Goal: Task Accomplishment & Management: Use online tool/utility

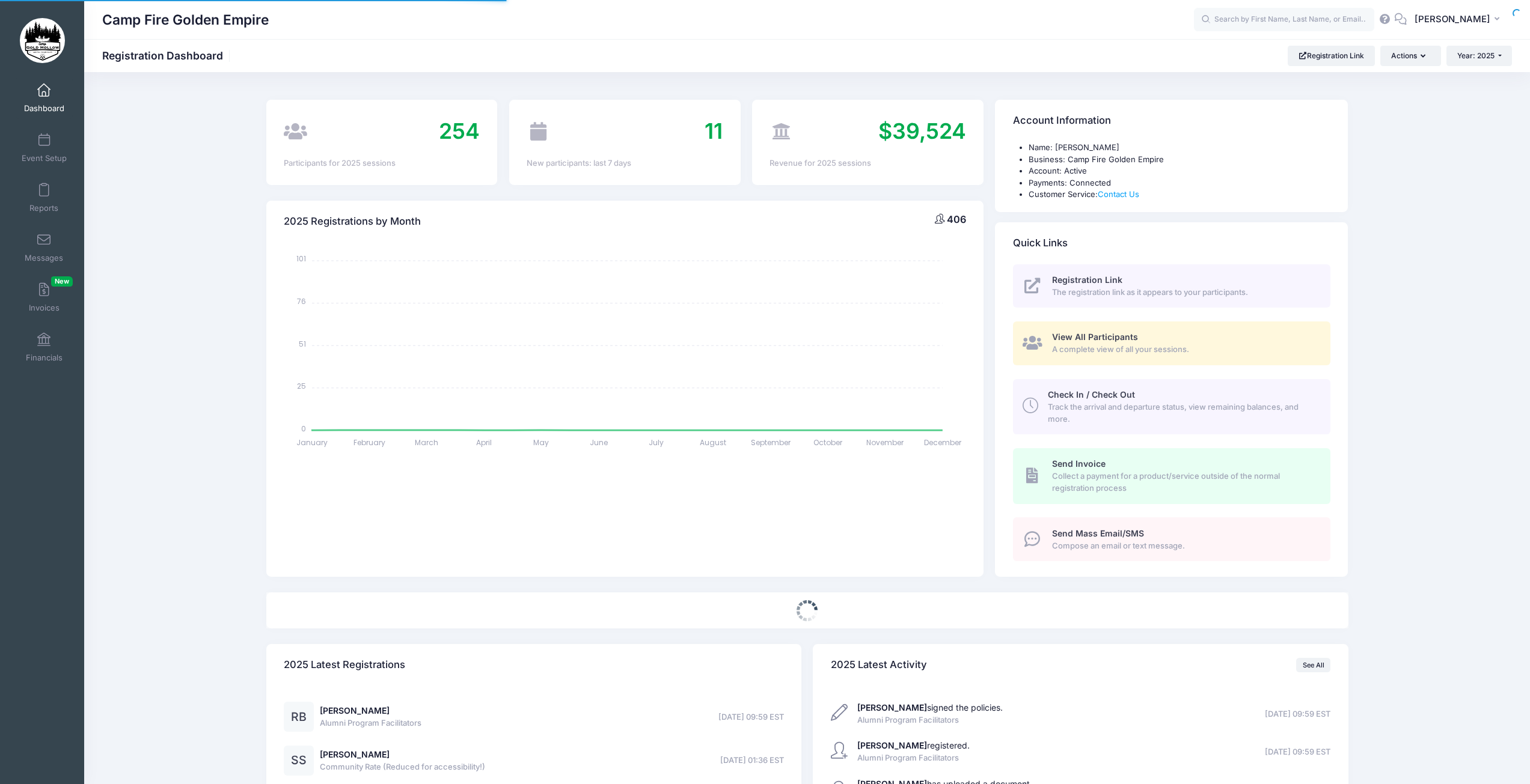
select select
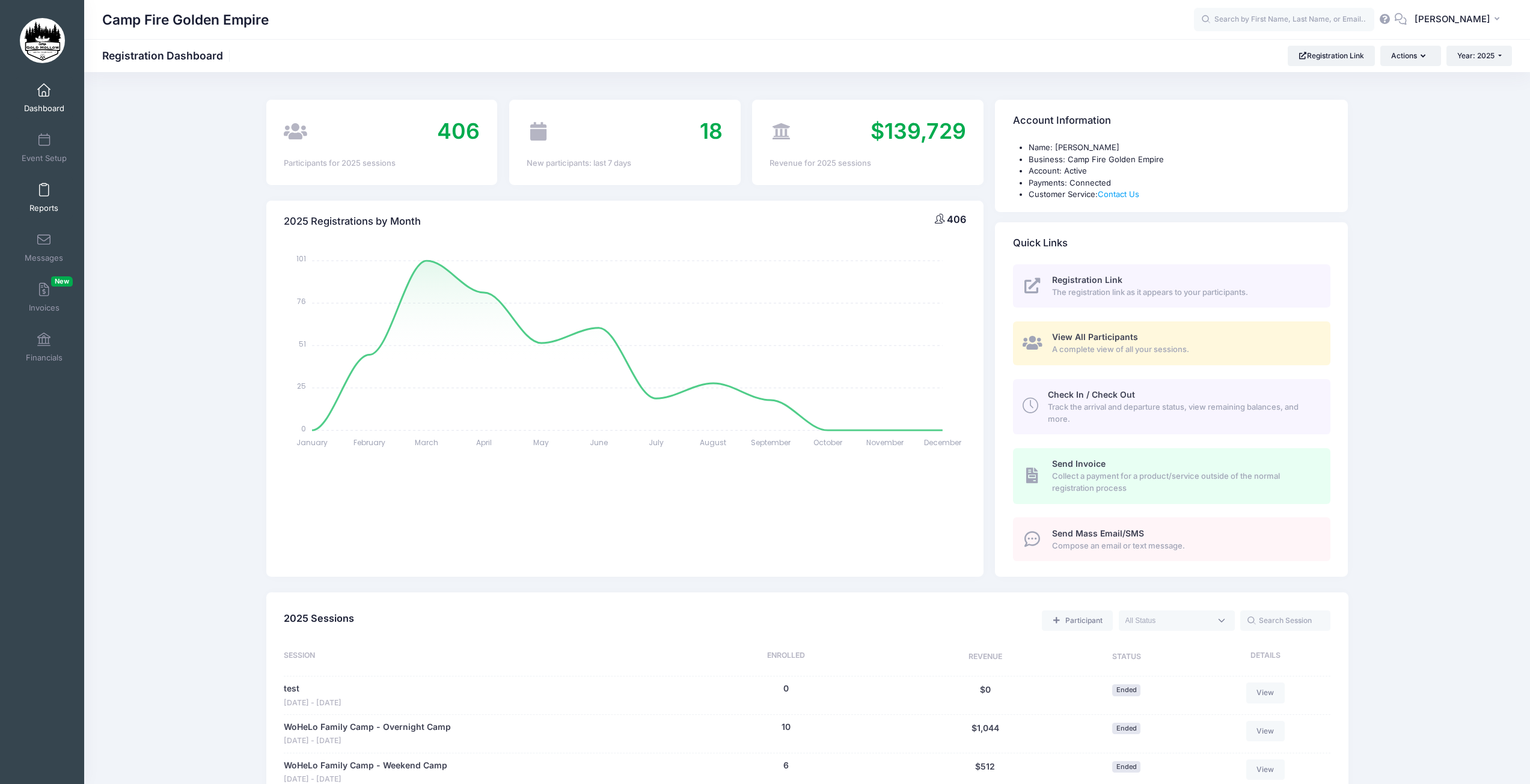
click at [41, 199] on link "Reports" at bounding box center [44, 198] width 57 height 42
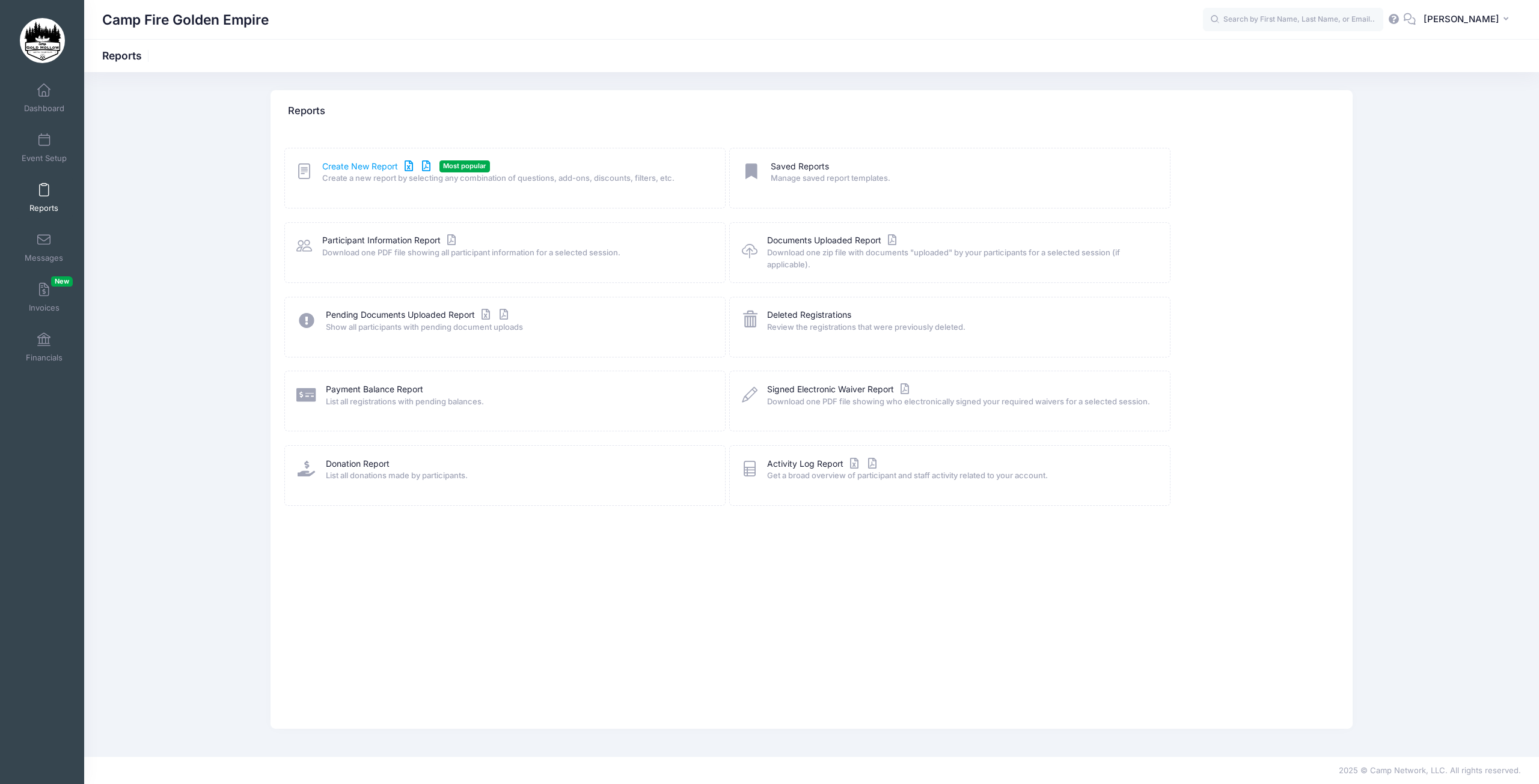
click at [369, 170] on link "Create New Report" at bounding box center [378, 167] width 112 height 13
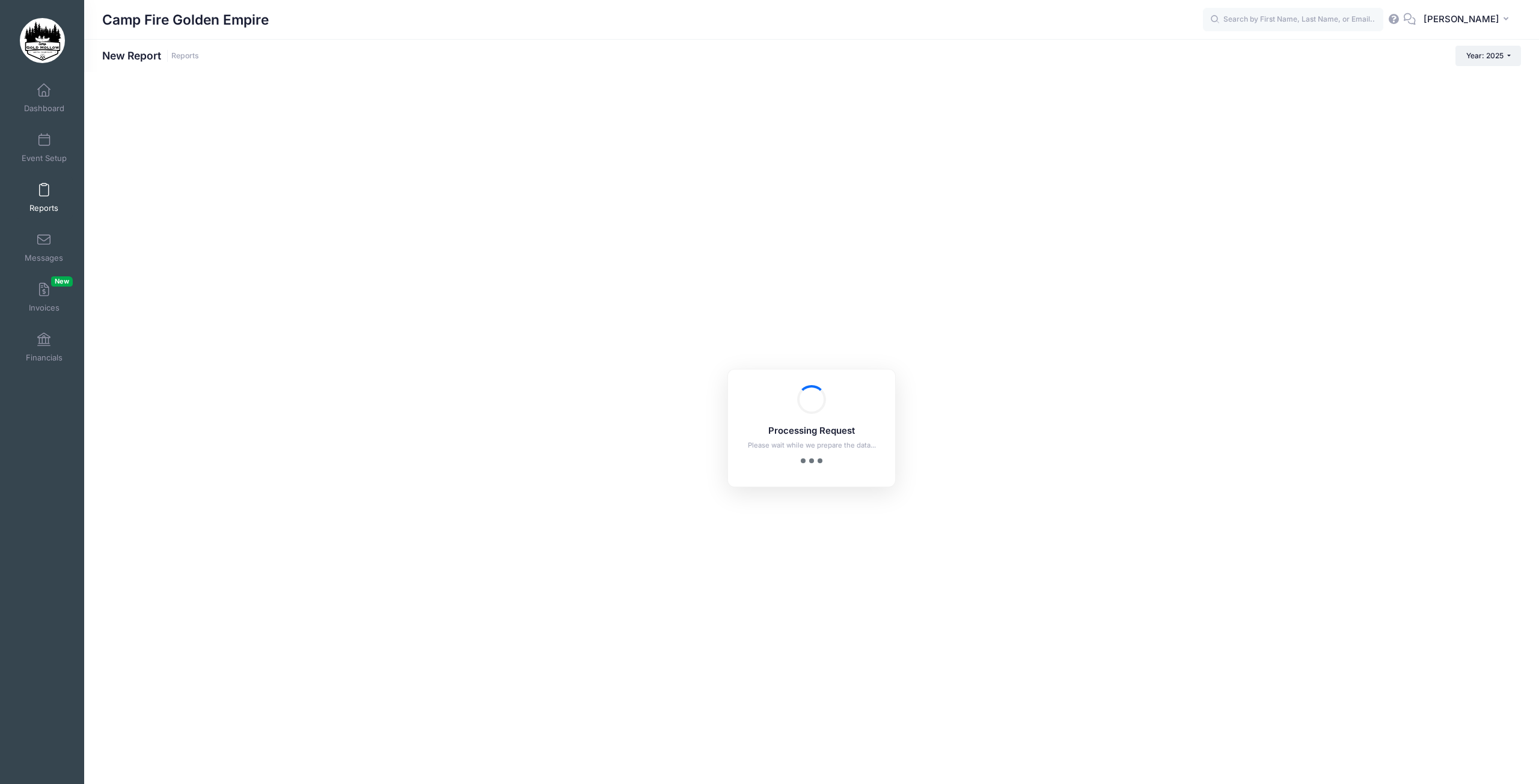
checkbox input "true"
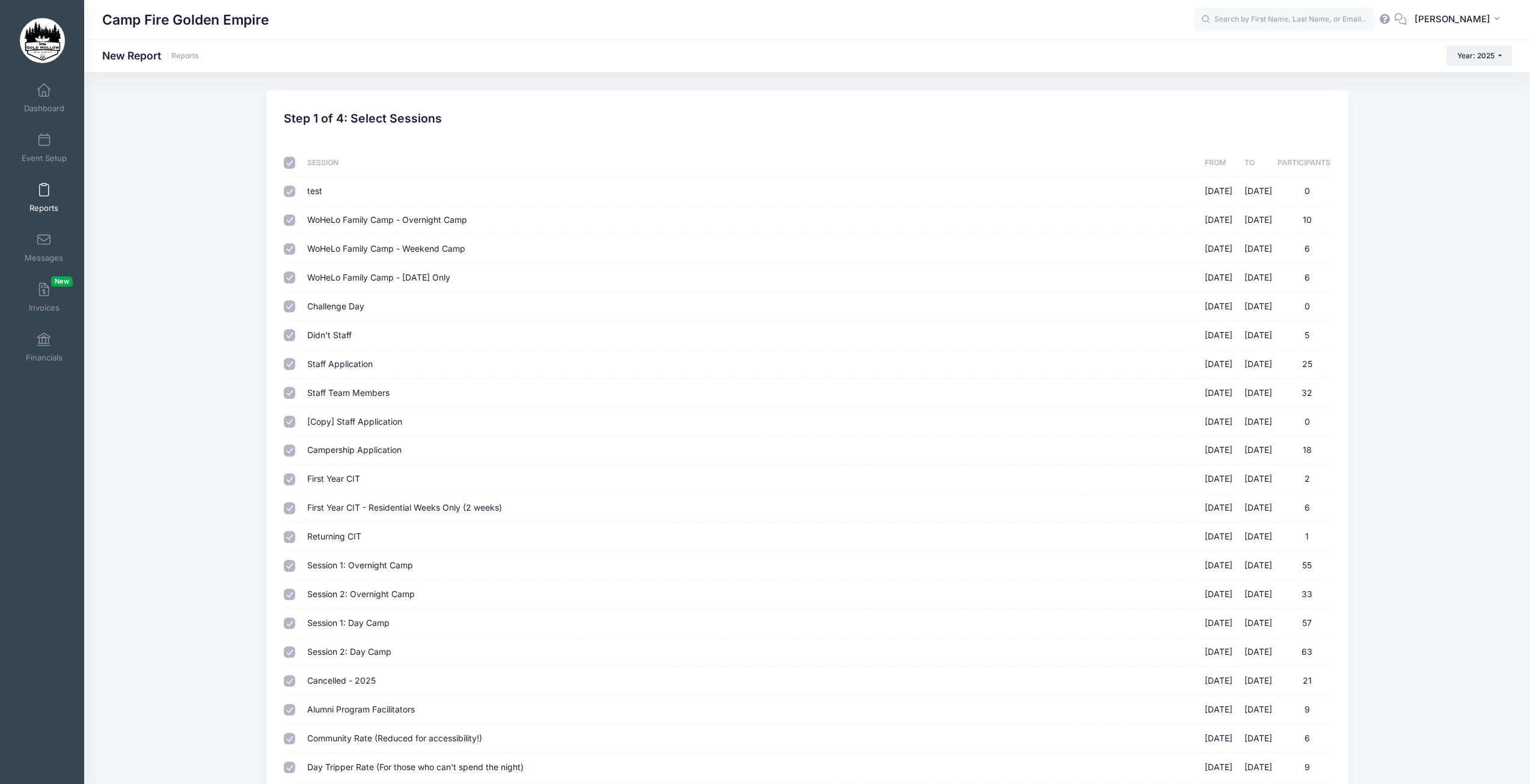
click at [289, 166] on input "checkbox" at bounding box center [289, 162] width 12 height 12
checkbox input "false"
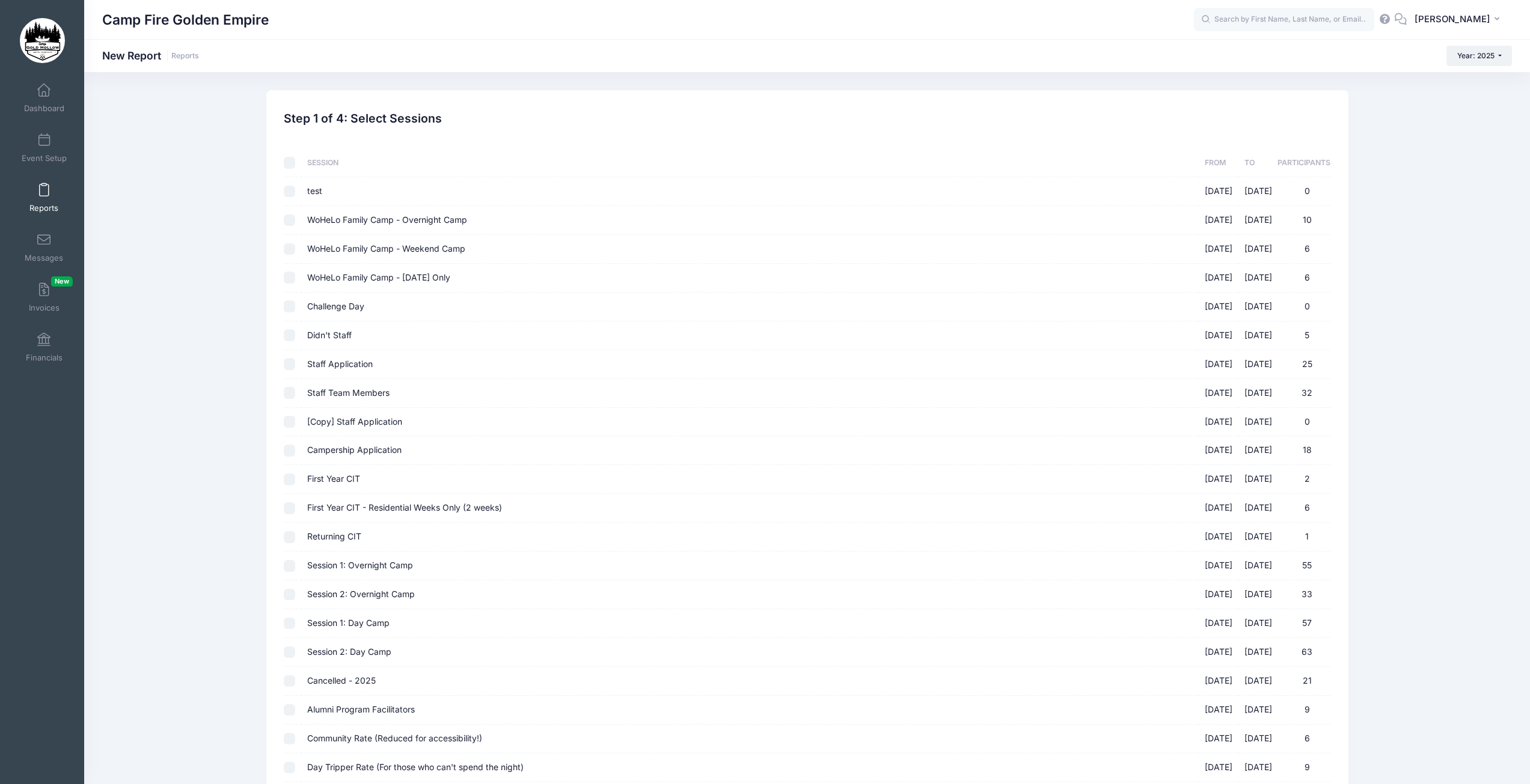
checkbox input "false"
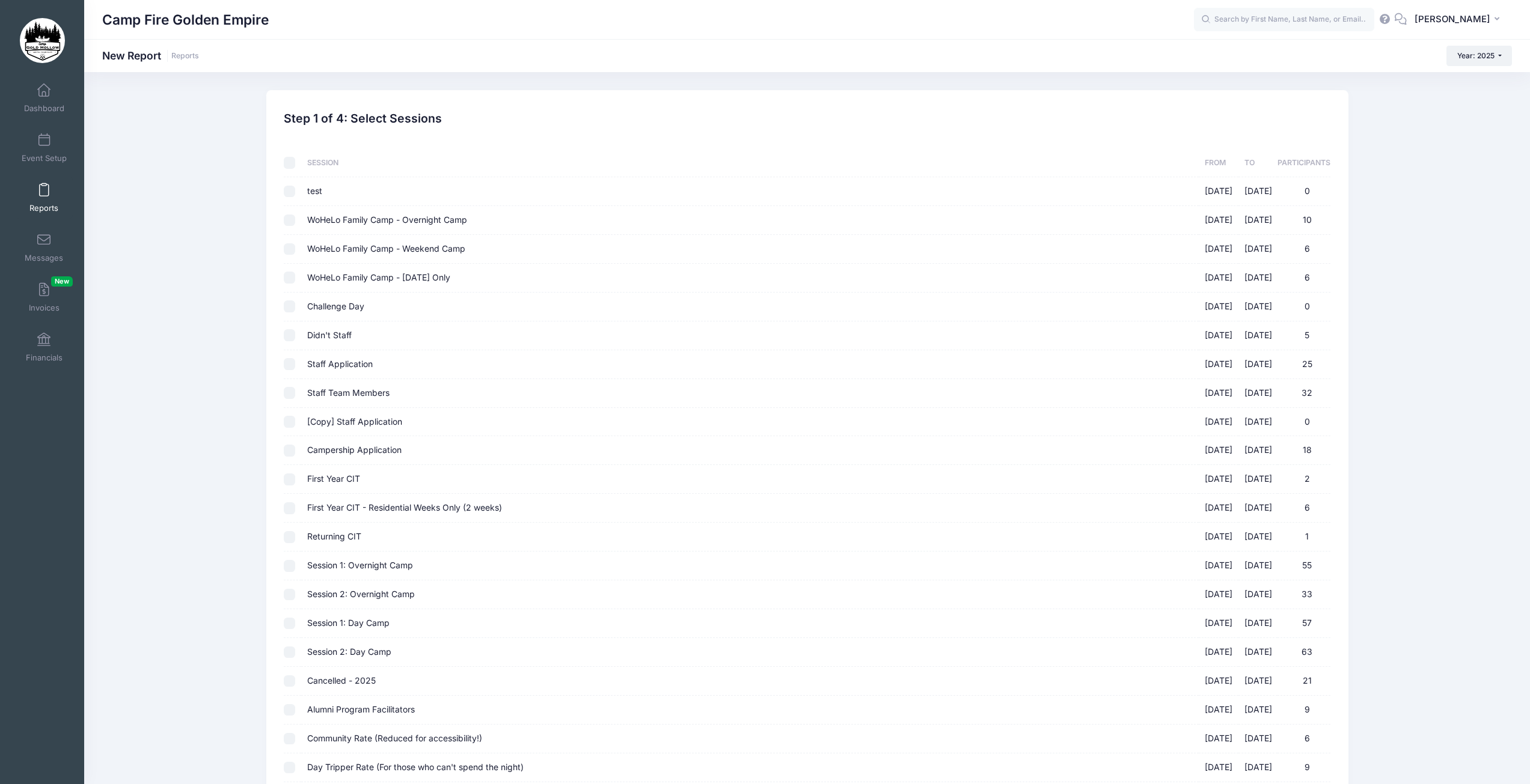
checkbox input "false"
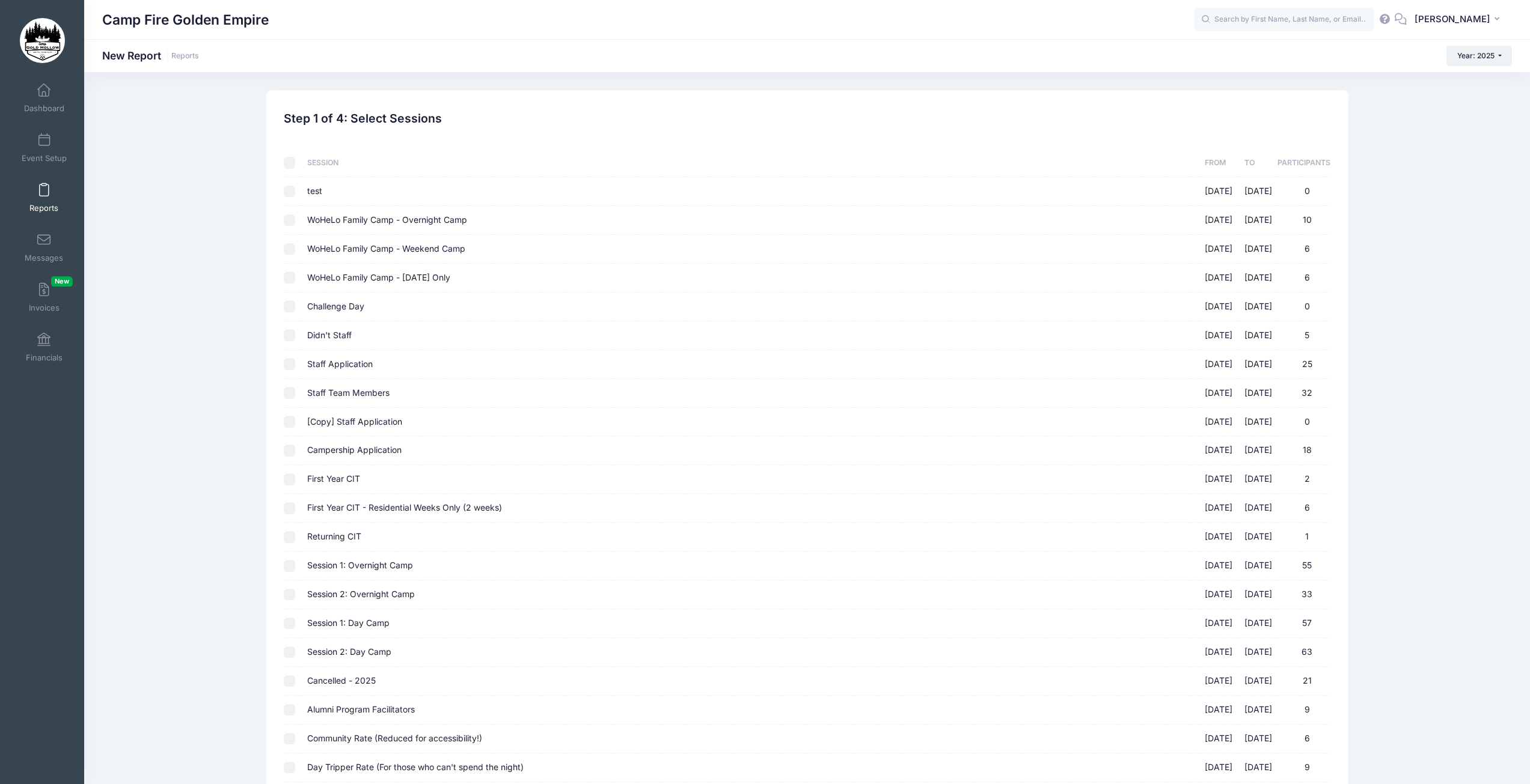
checkbox input "false"
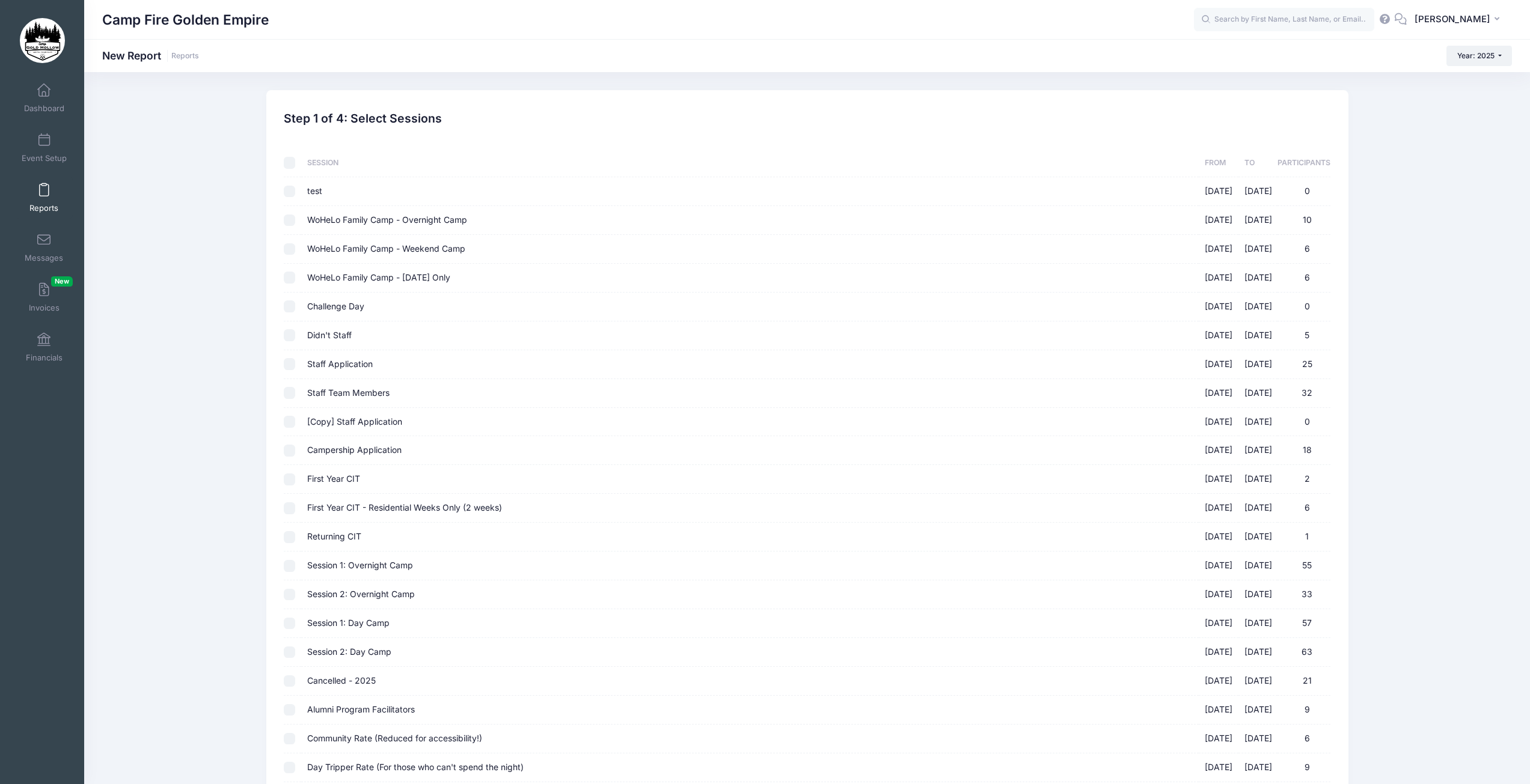
checkbox input "false"
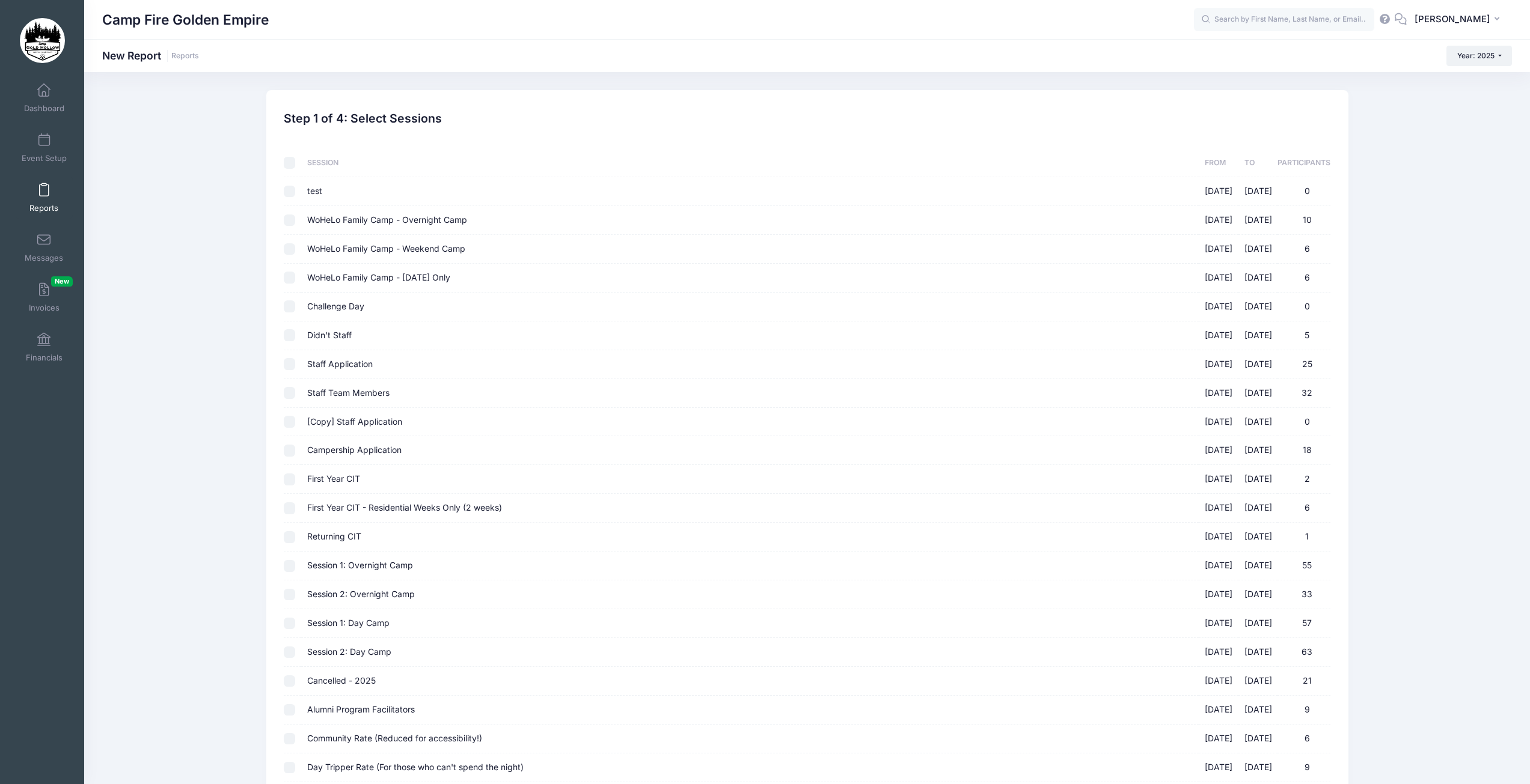
checkbox input "false"
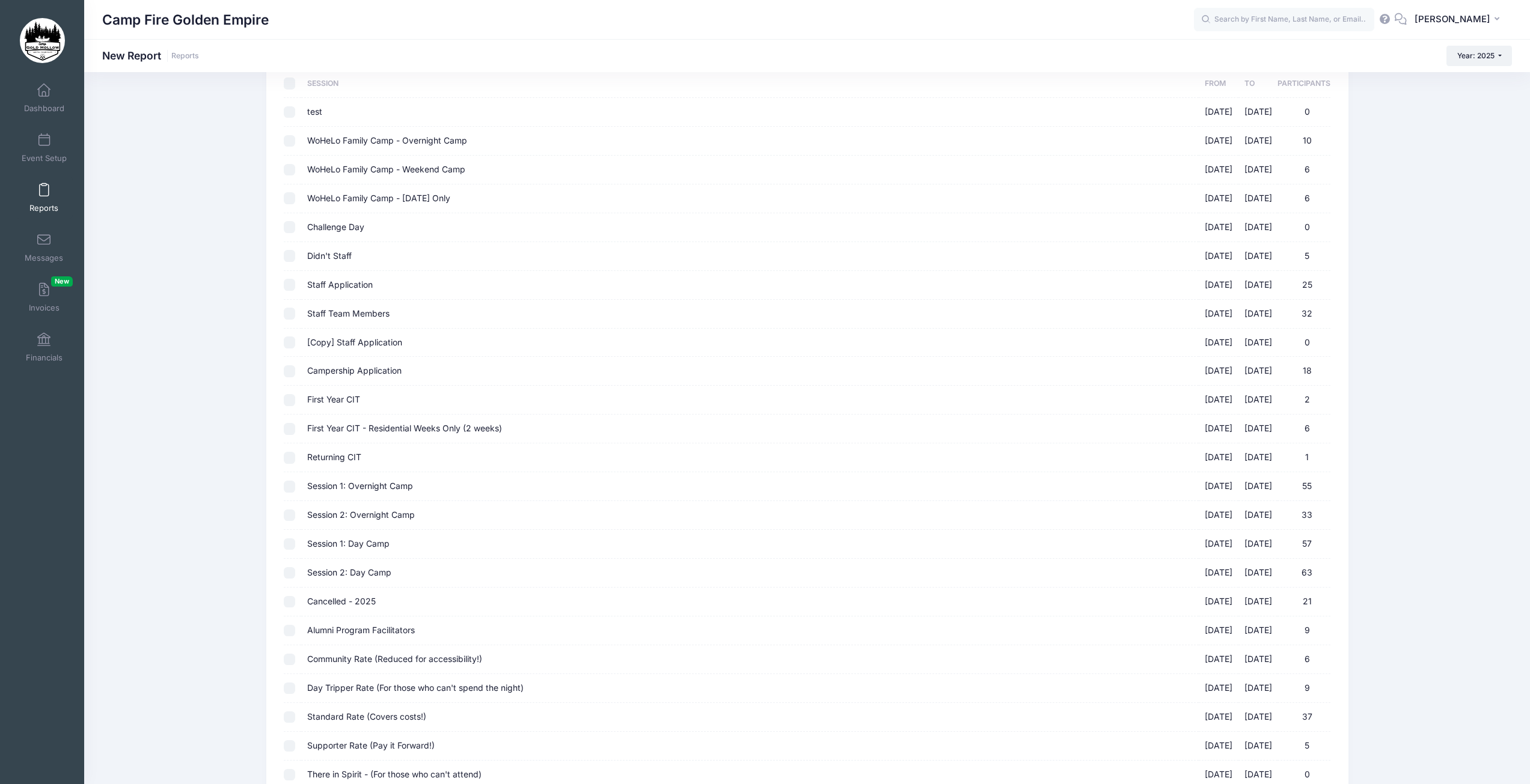
scroll to position [206, 0]
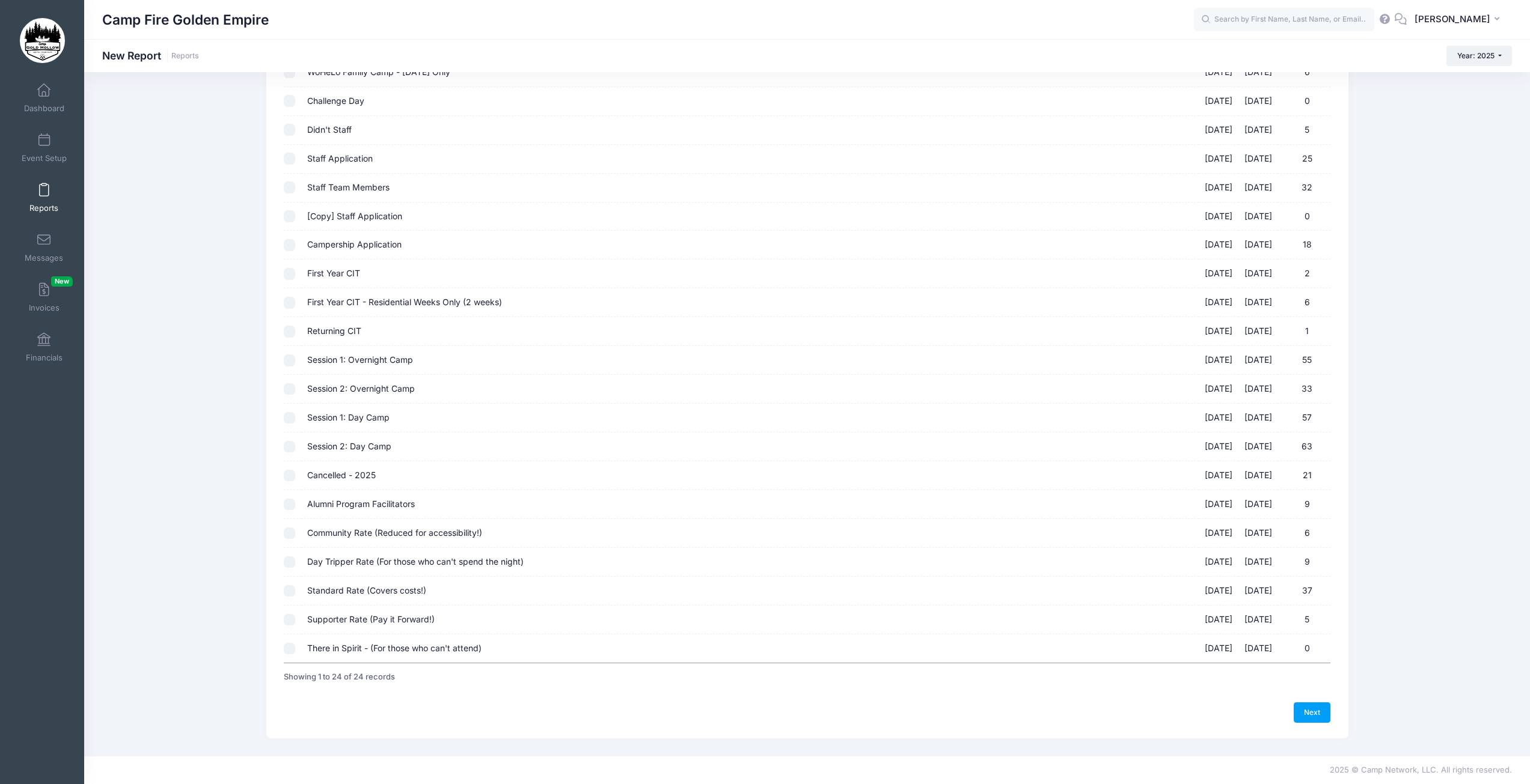
click at [289, 508] on input "Alumni Program Facilitators 09/19/2025 - 09/21/2025 9" at bounding box center [289, 505] width 12 height 12
checkbox input "true"
click at [287, 532] on input "Community Rate (Reduced for accessibility!) 09/19/2025 - 09/21/2025 6" at bounding box center [289, 533] width 12 height 12
checkbox input "true"
click at [289, 563] on input "Day Tripper Rate (For those who can't spend the night) 09/19/2025 - 09/21/2025 9" at bounding box center [289, 562] width 12 height 12
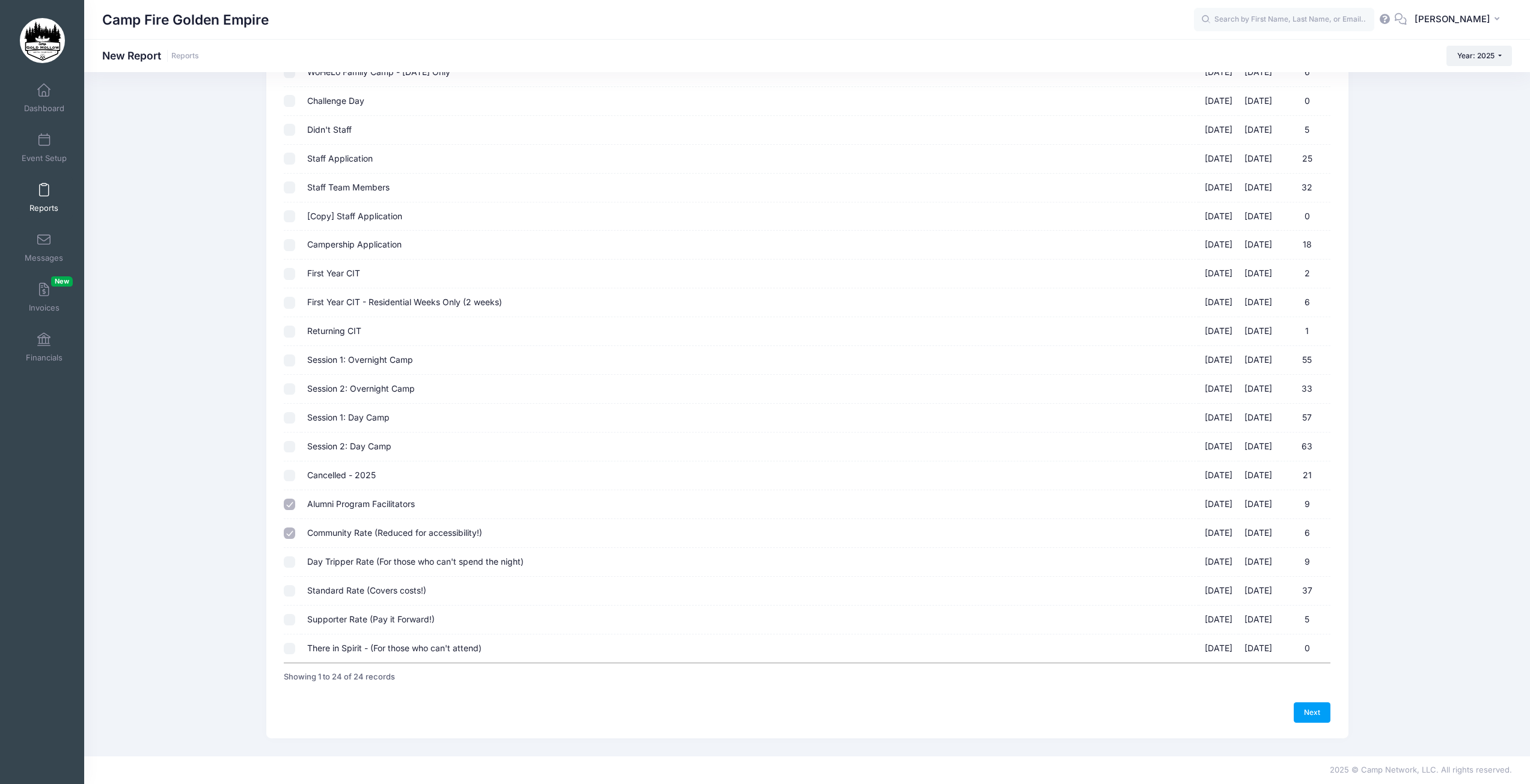
checkbox input "true"
click at [288, 594] on input "Standard Rate (Covers costs!) 09/19/2025 - 09/21/2025 37" at bounding box center [289, 591] width 12 height 12
checkbox input "true"
click at [290, 617] on input "Supporter Rate (Pay it Forward!) 09/19/2025 - 09/21/2025 5" at bounding box center [289, 620] width 12 height 12
checkbox input "true"
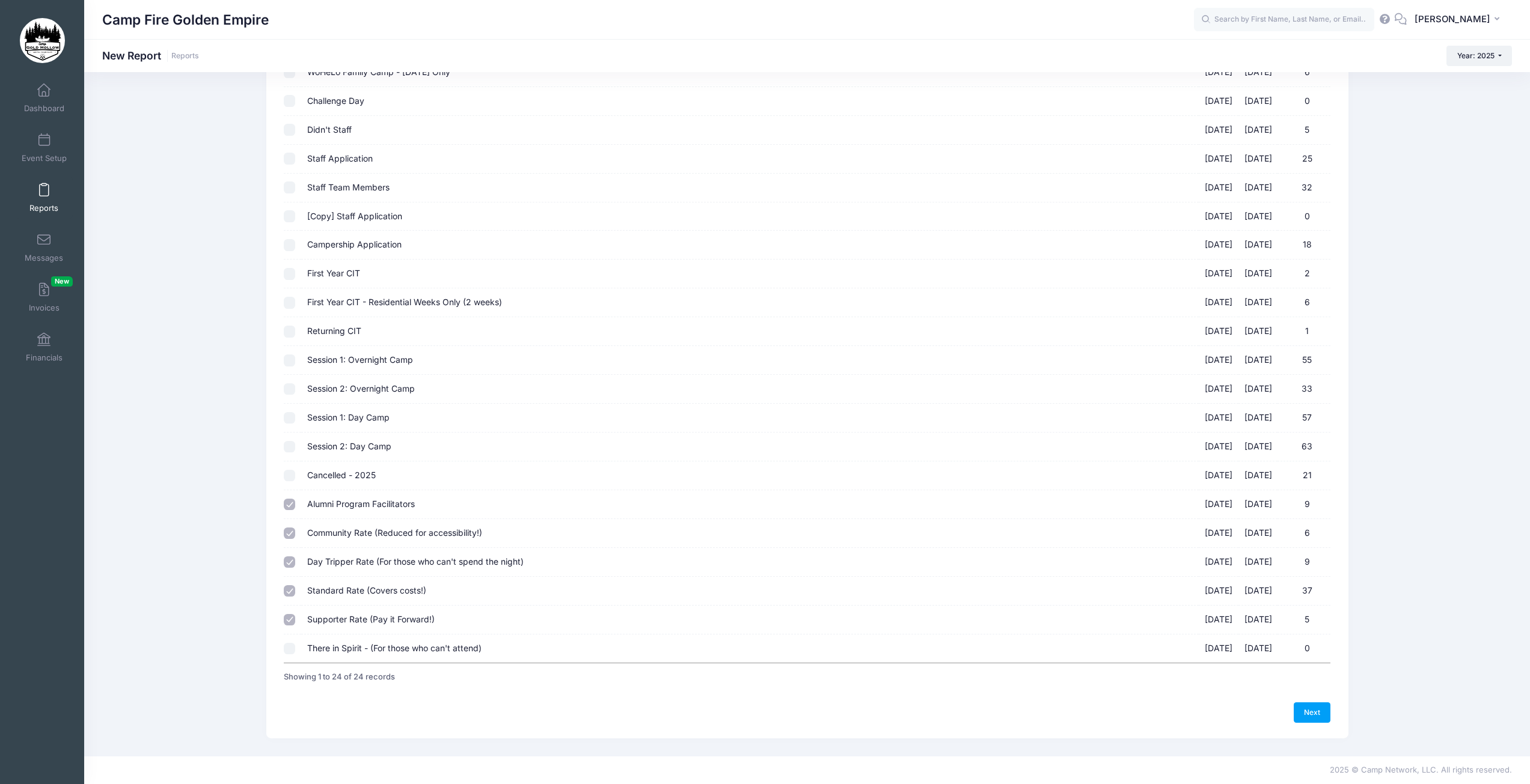
click at [293, 648] on input "There in Spirit - (For those who can't attend) 09/19/2025 - 09/21/2025 0" at bounding box center [289, 649] width 12 height 12
checkbox input "true"
drag, startPoint x: 1303, startPoint y: 719, endPoint x: 1329, endPoint y: 590, distance: 131.6
click at [1303, 719] on link "Next" at bounding box center [1312, 712] width 37 height 20
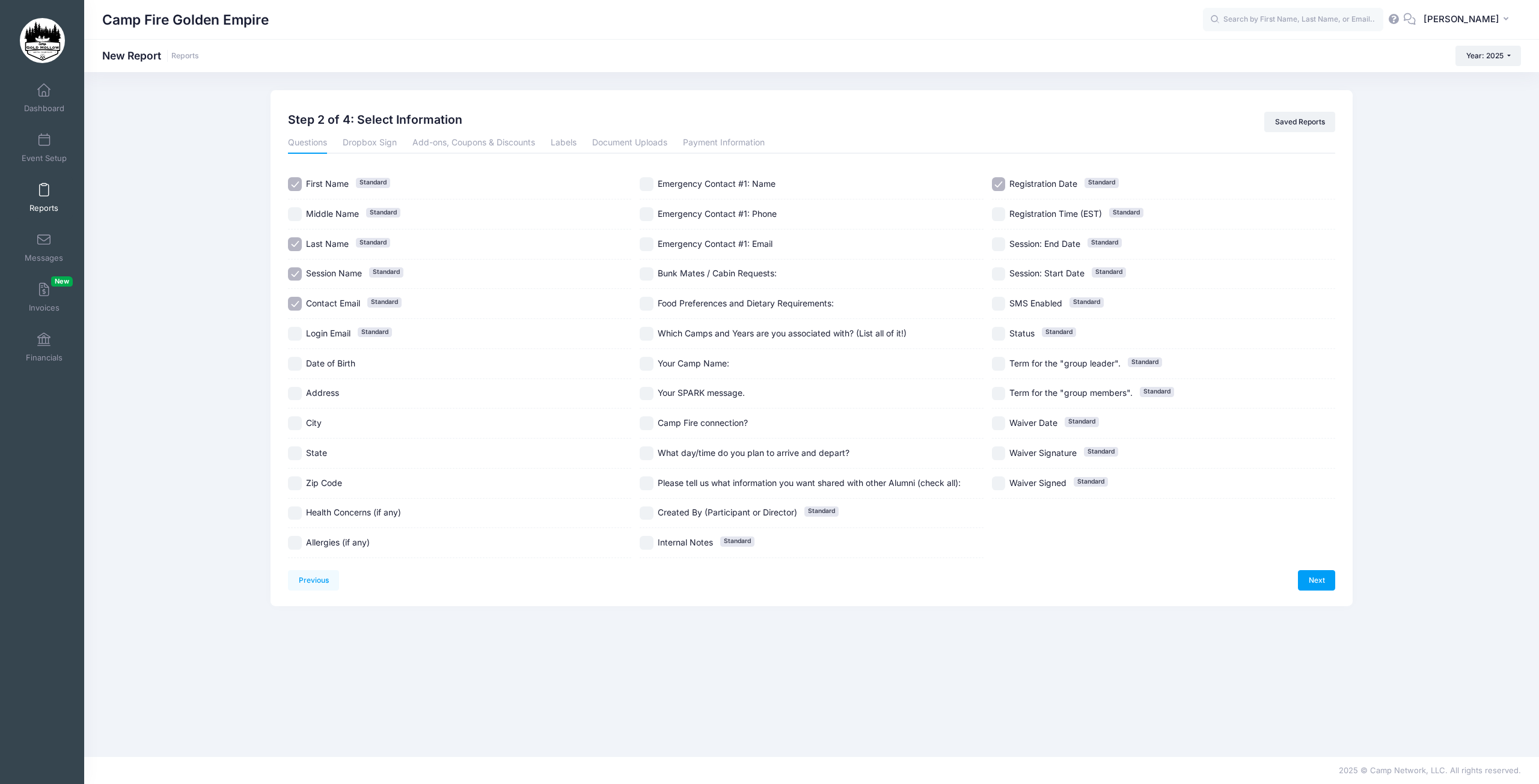
click at [298, 269] on input "Session Name Standard" at bounding box center [295, 275] width 14 height 14
checkbox input "false"
click at [996, 185] on input "Registration Date Standard" at bounding box center [999, 184] width 14 height 14
checkbox input "false"
click at [654, 305] on label "Food Preferences and Dietary Requirements:" at bounding box center [811, 304] width 343 height 14
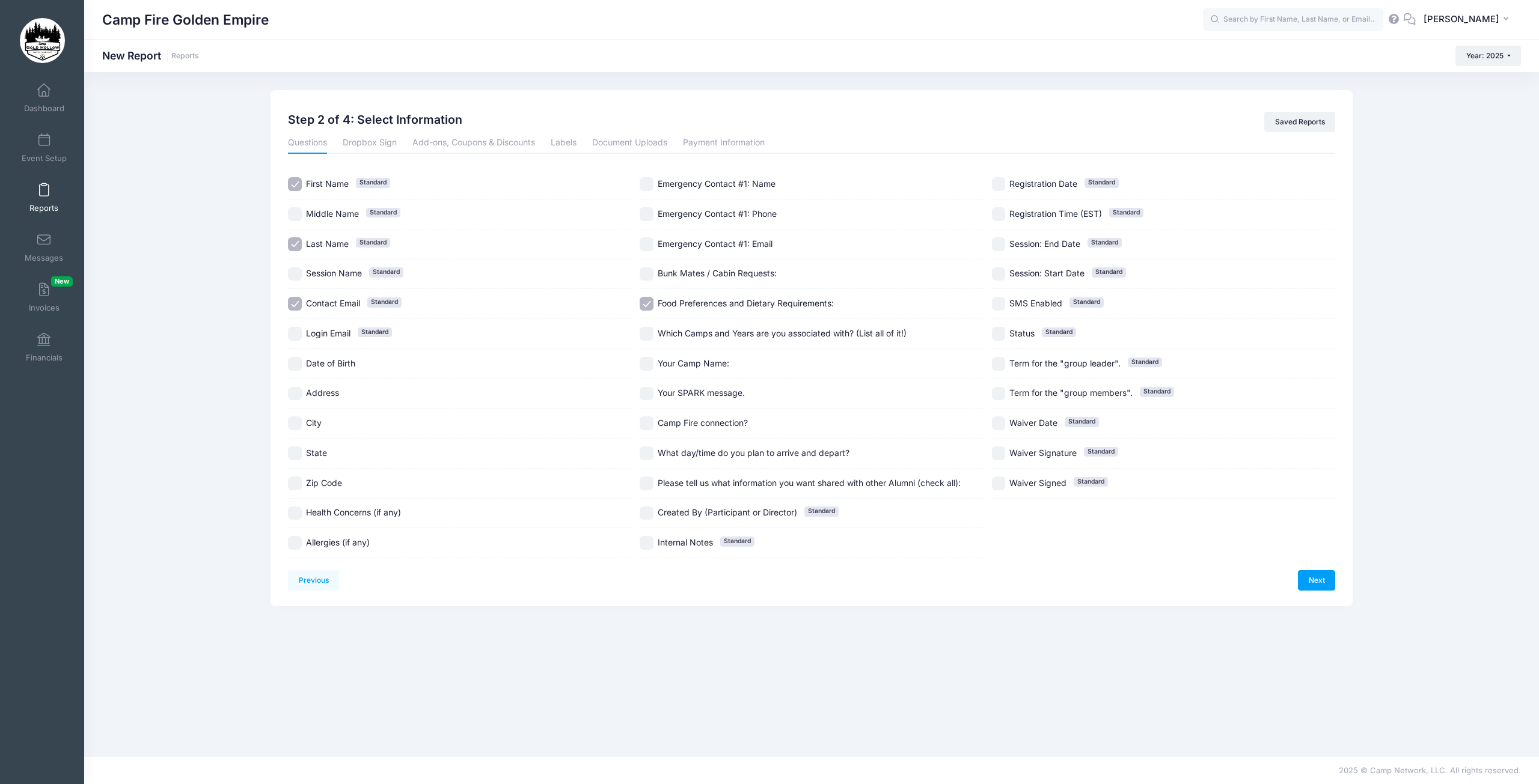
click at [646, 308] on input "Food Preferences and Dietary Requirements:" at bounding box center [646, 304] width 14 height 14
click at [646, 308] on input "Food Preferences and Dietary Requirements:" at bounding box center [646, 304] width 14 height 14
checkbox input "true"
click at [293, 514] on input "Health Concerns (if any)" at bounding box center [295, 514] width 14 height 14
checkbox input "true"
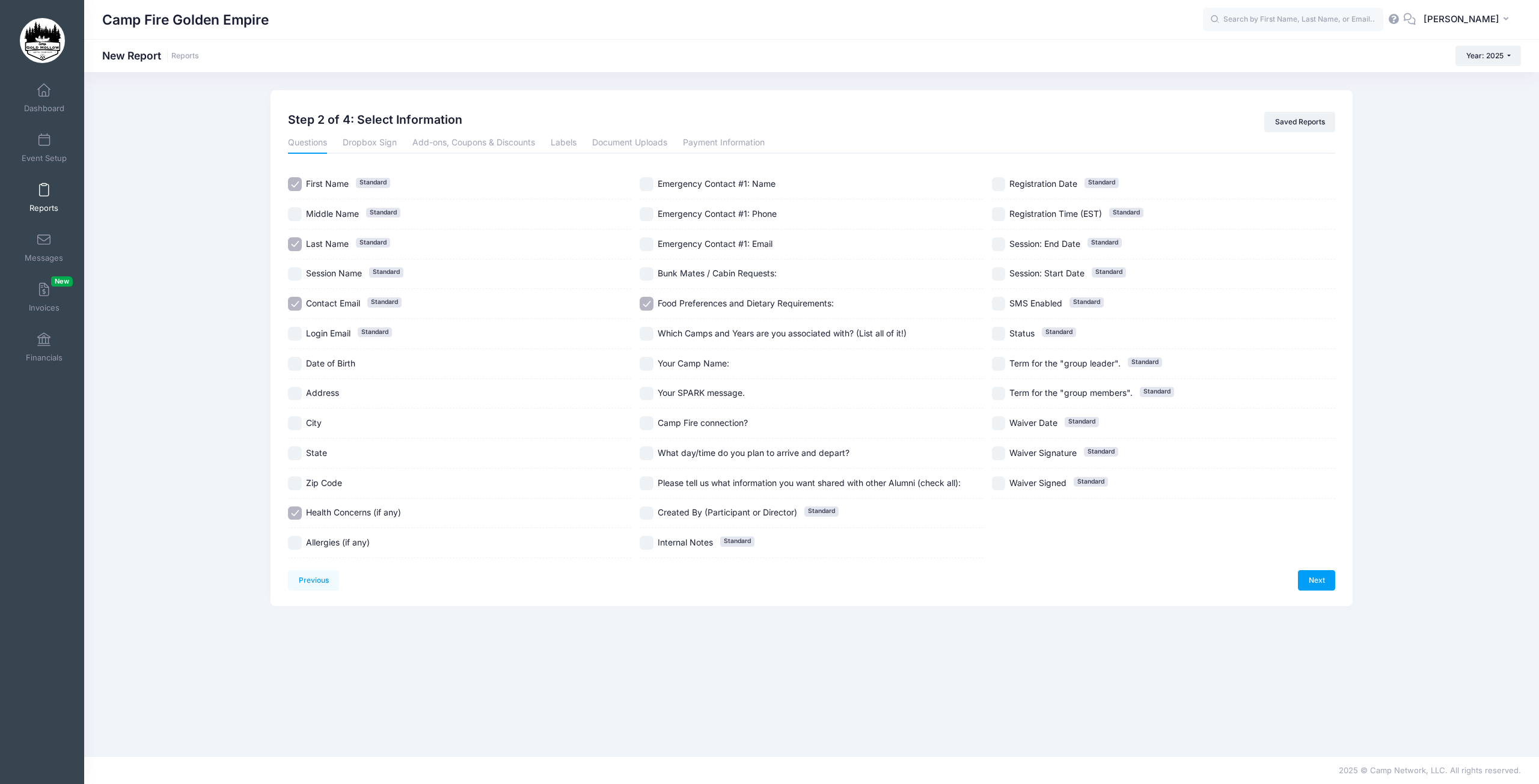
click at [294, 545] on input "Allergies (if any)" at bounding box center [295, 543] width 14 height 14
checkbox input "true"
click at [640, 367] on input "Your Camp Name:" at bounding box center [646, 364] width 14 height 14
checkbox input "true"
click at [644, 421] on input "Camp Fire connection?" at bounding box center [646, 424] width 14 height 14
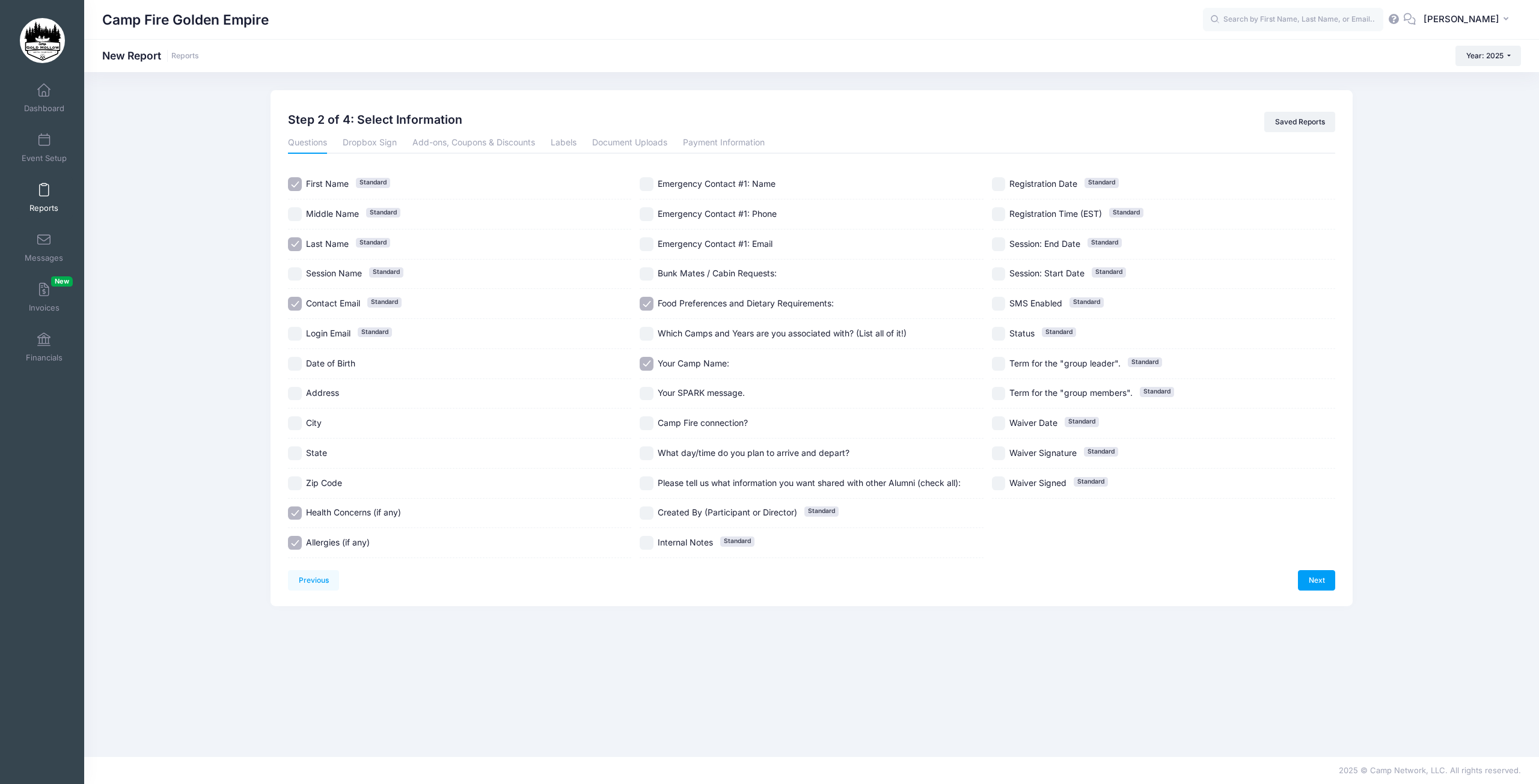
checkbox input "true"
click at [651, 334] on input "Which Camps and Years are you associated with? (List all of it!)" at bounding box center [646, 334] width 14 height 14
checkbox input "true"
click at [1318, 583] on link "Next" at bounding box center [1317, 580] width 37 height 20
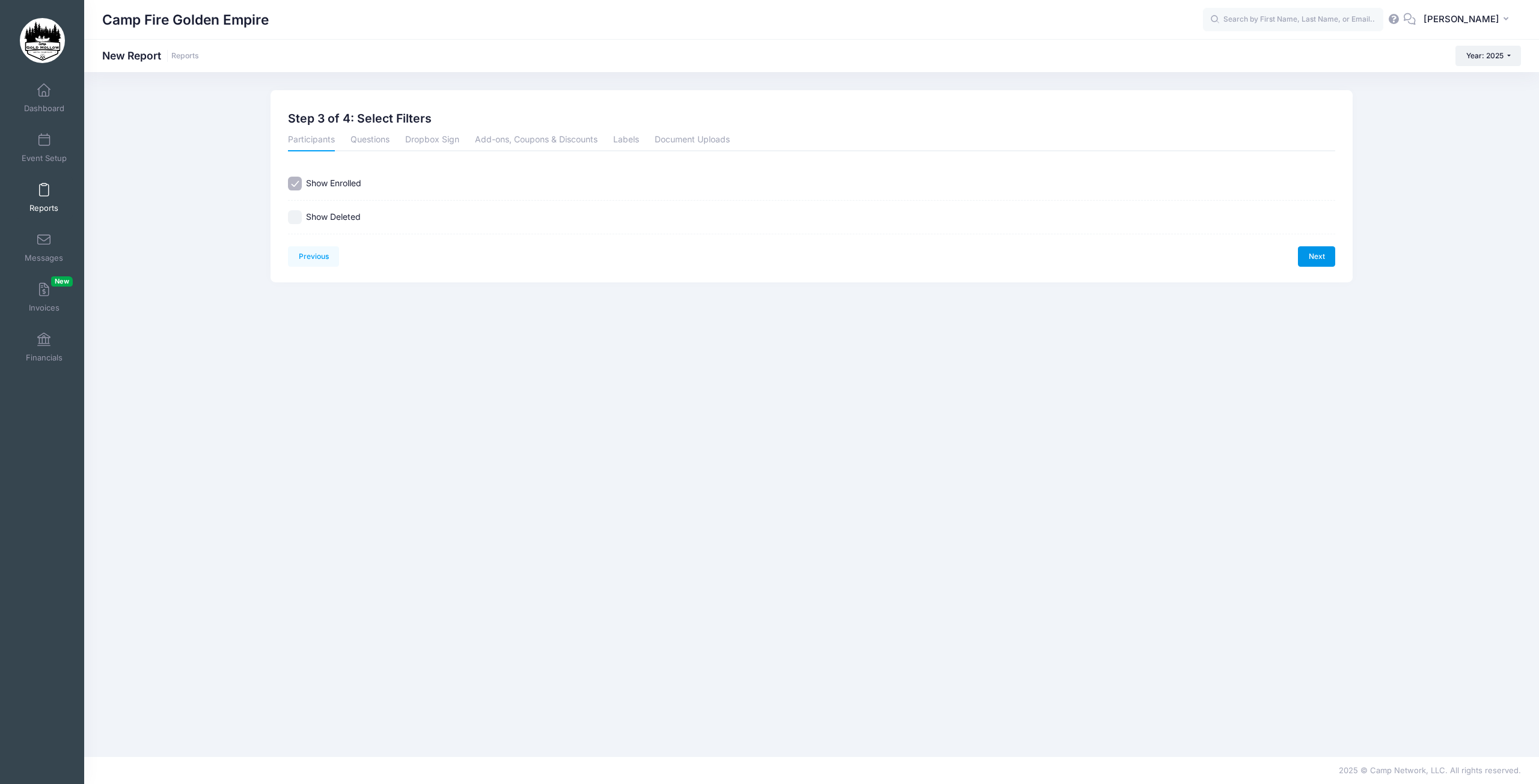
click at [1323, 258] on link "Next" at bounding box center [1317, 256] width 37 height 20
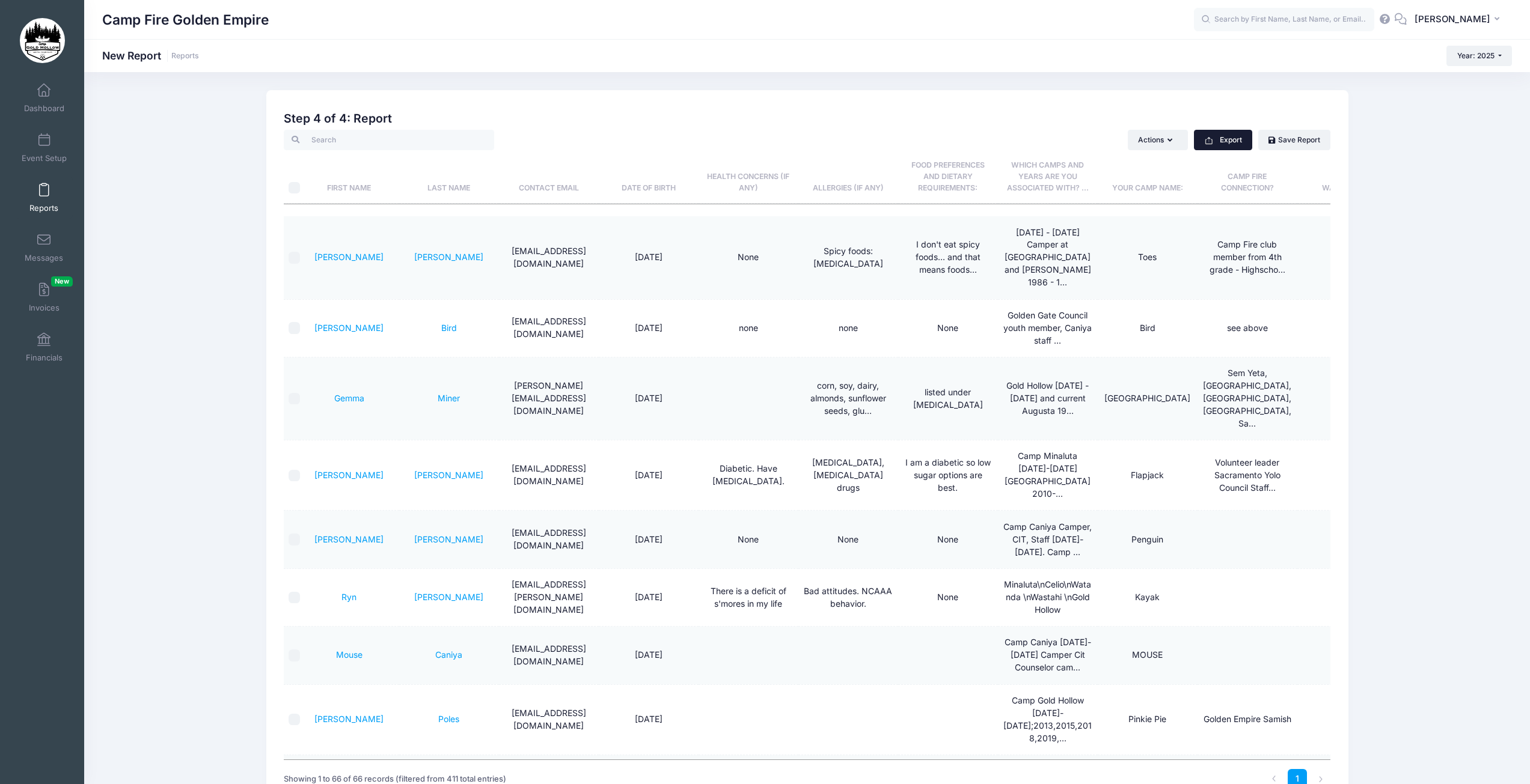
click at [1233, 145] on button "Export" at bounding box center [1223, 139] width 59 height 20
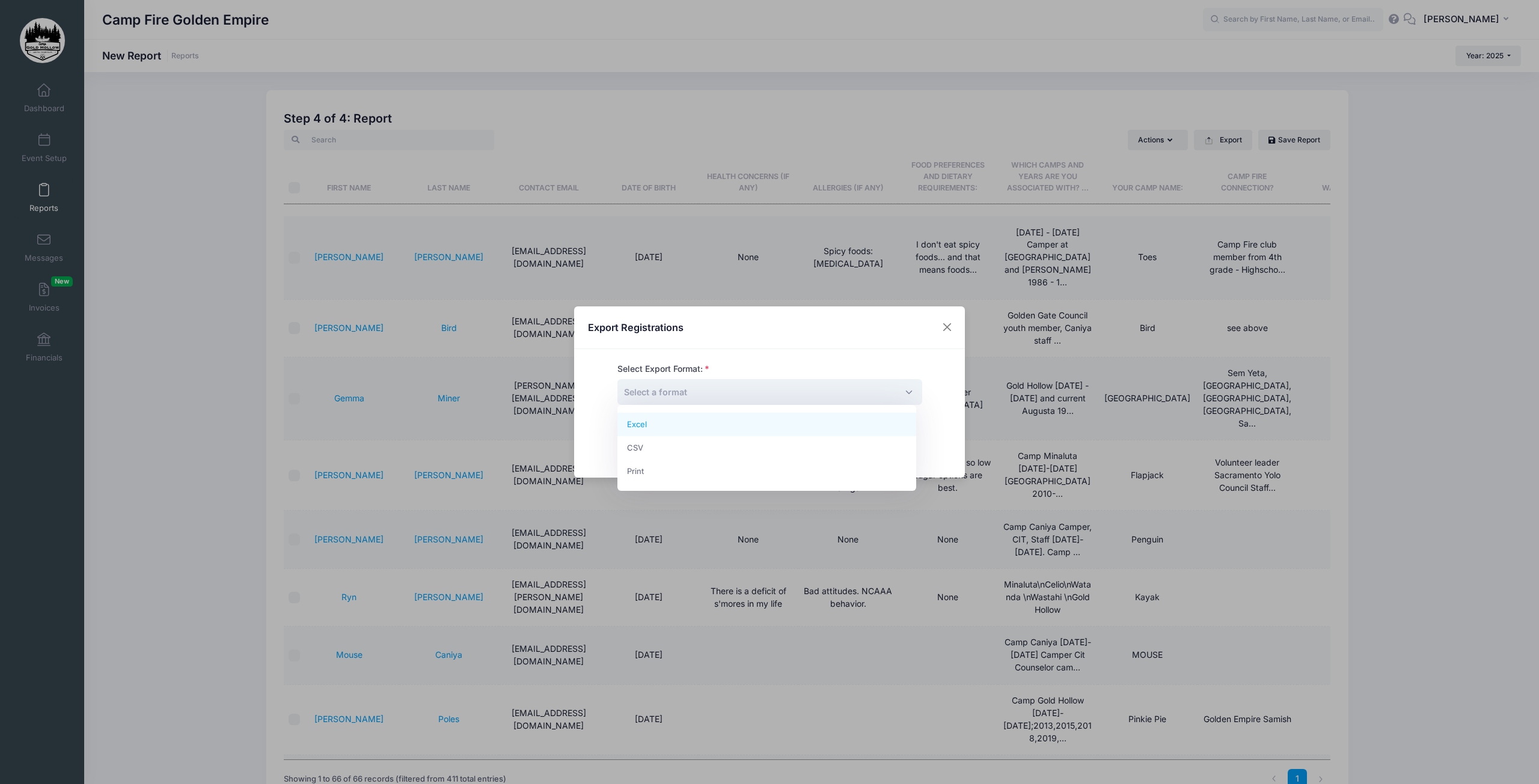
click at [644, 392] on span "Select a format" at bounding box center [655, 392] width 63 height 10
select select "excel"
click at [806, 436] on span "Submit" at bounding box center [800, 437] width 29 height 10
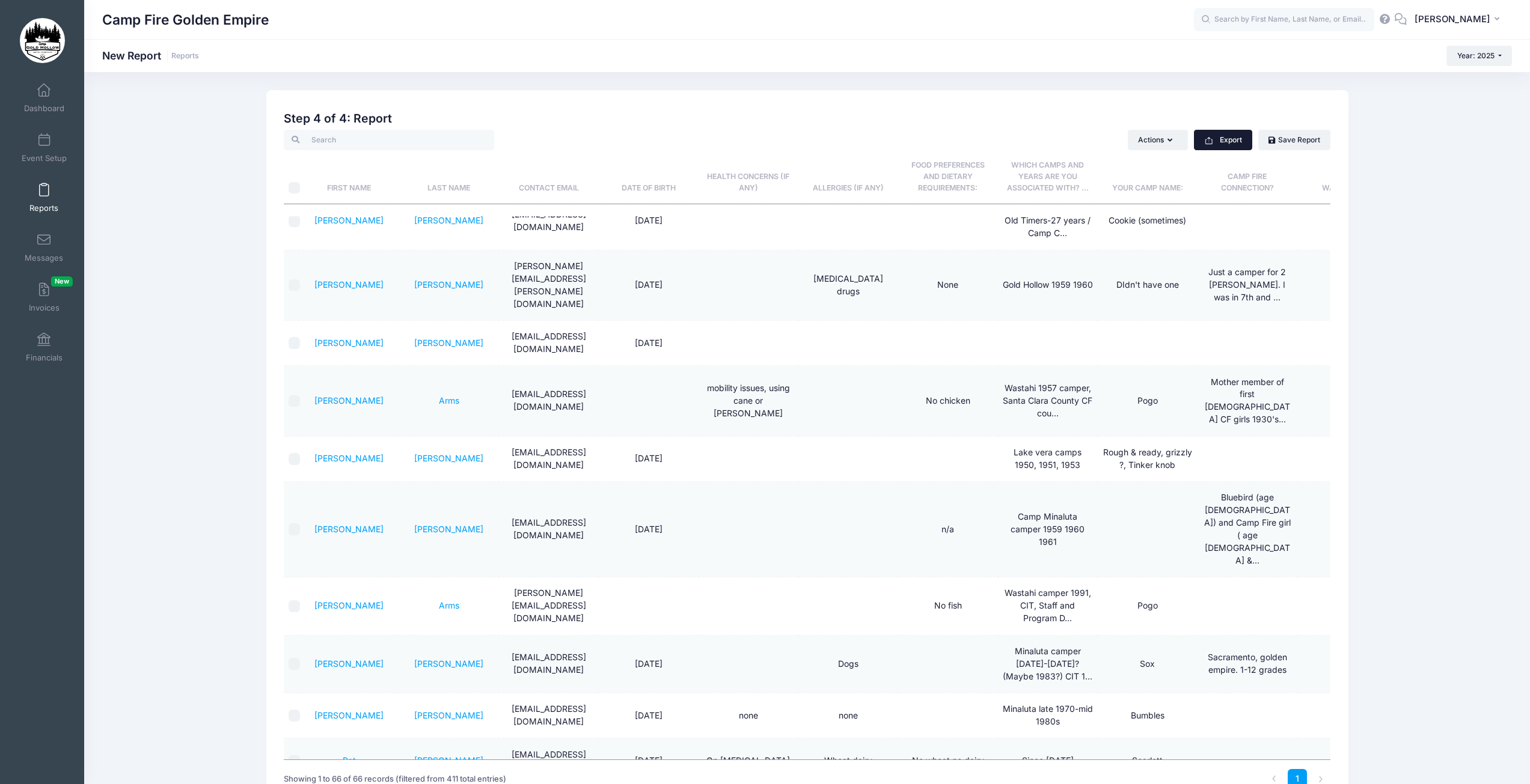
scroll to position [1022, 0]
click at [44, 141] on span at bounding box center [44, 140] width 0 height 13
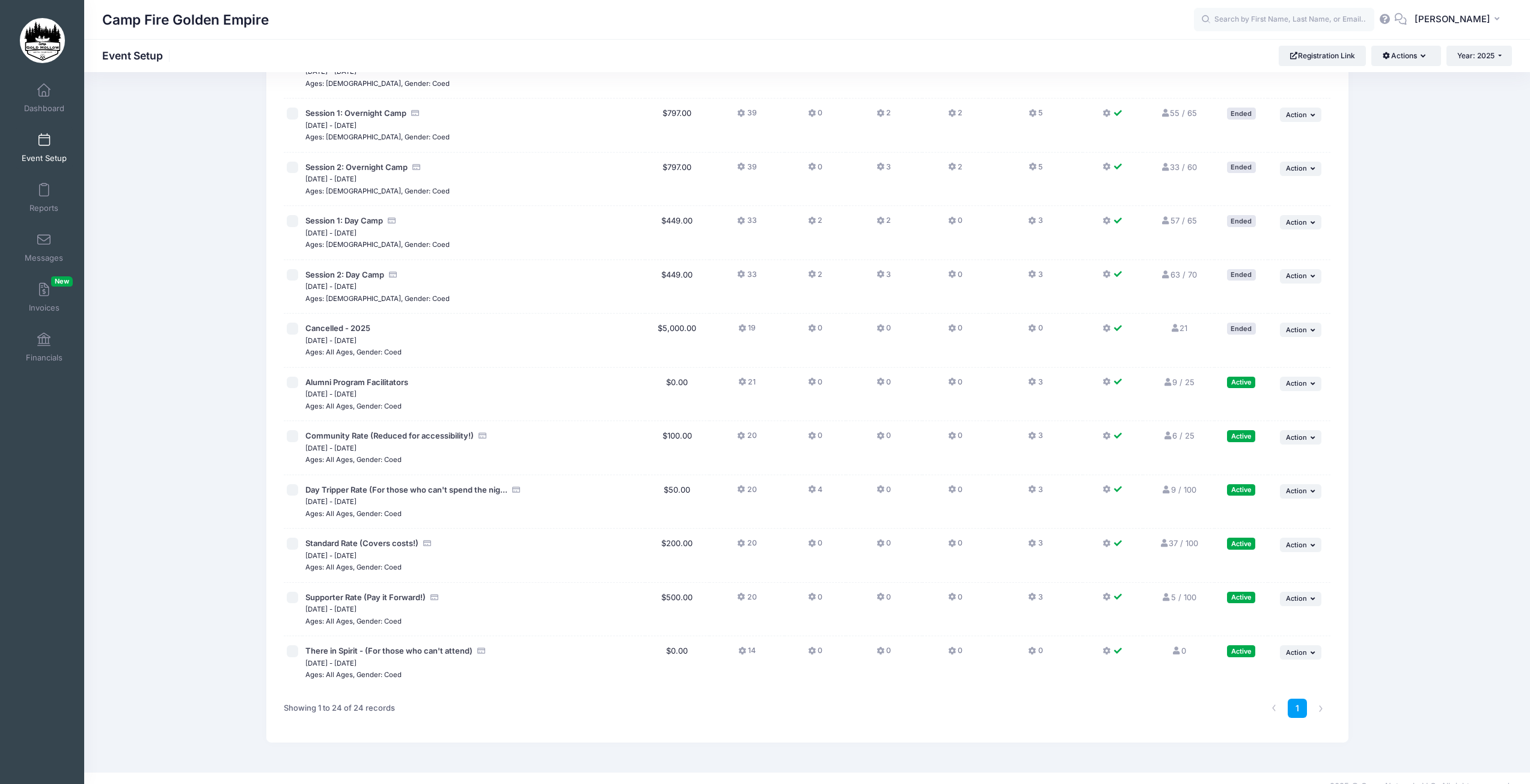
scroll to position [773, 0]
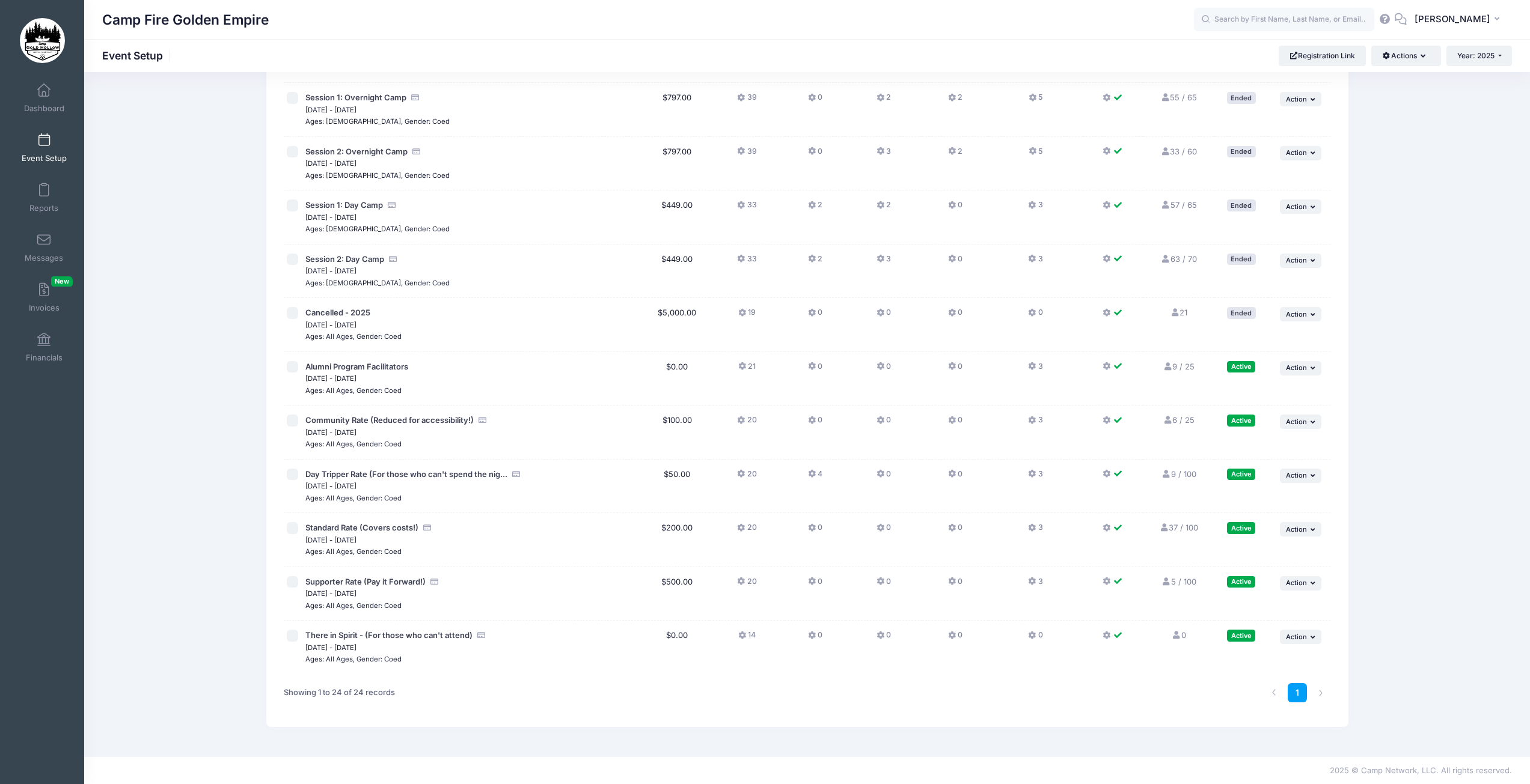
click at [289, 474] on input "checkbox" at bounding box center [292, 475] width 12 height 12
checkbox input "true"
click at [1163, 477] on icon at bounding box center [1166, 474] width 10 height 8
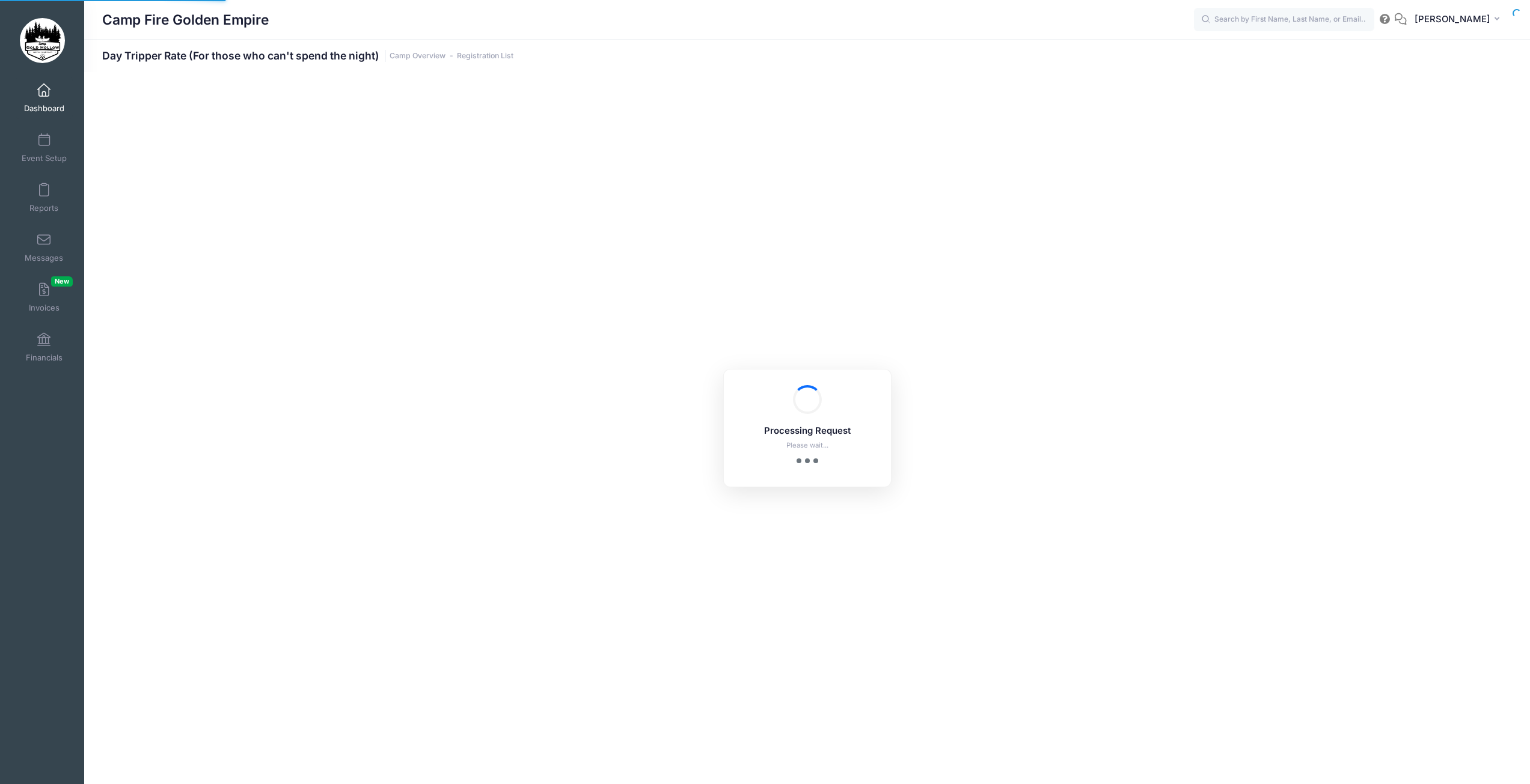
select select "10"
